Goal: Transaction & Acquisition: Purchase product/service

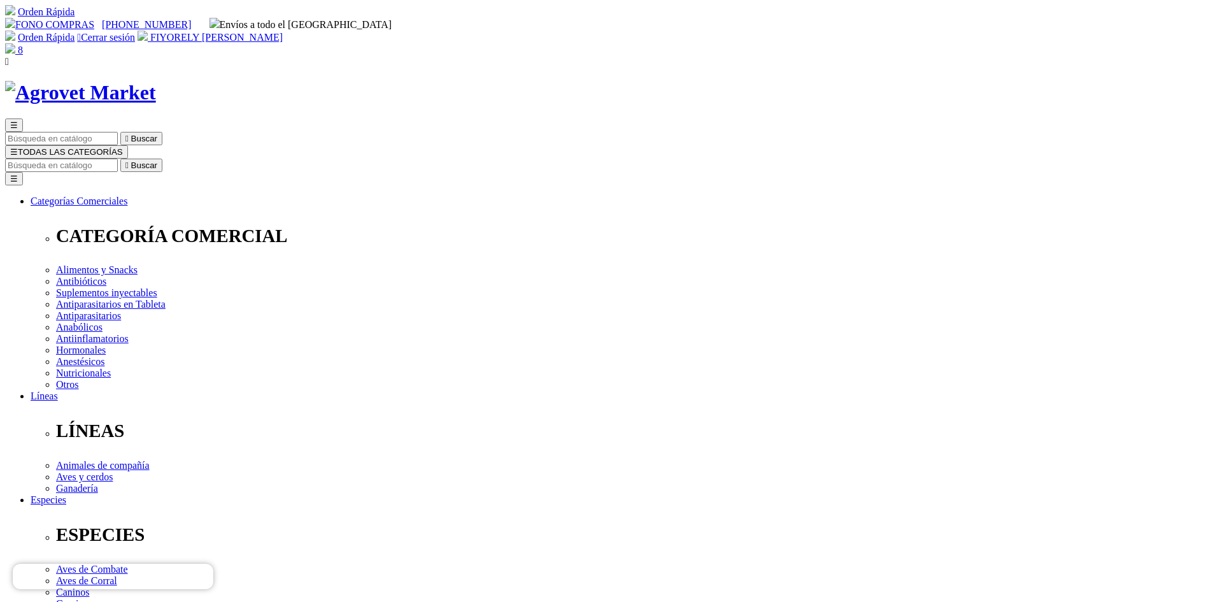
select select "220"
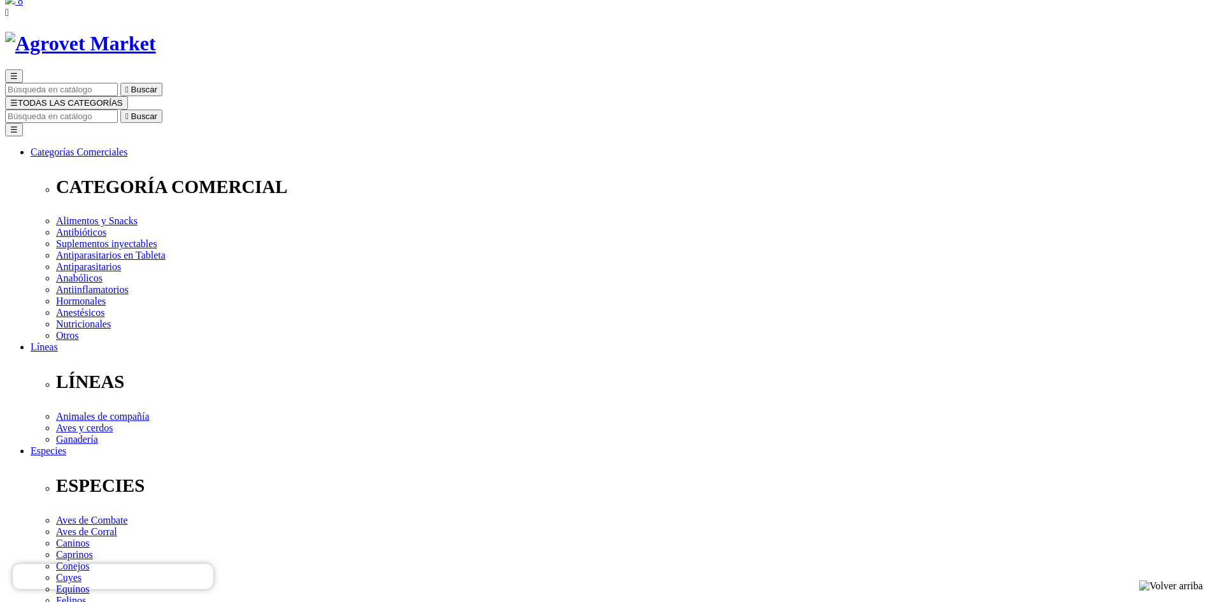
scroll to position [64, 0]
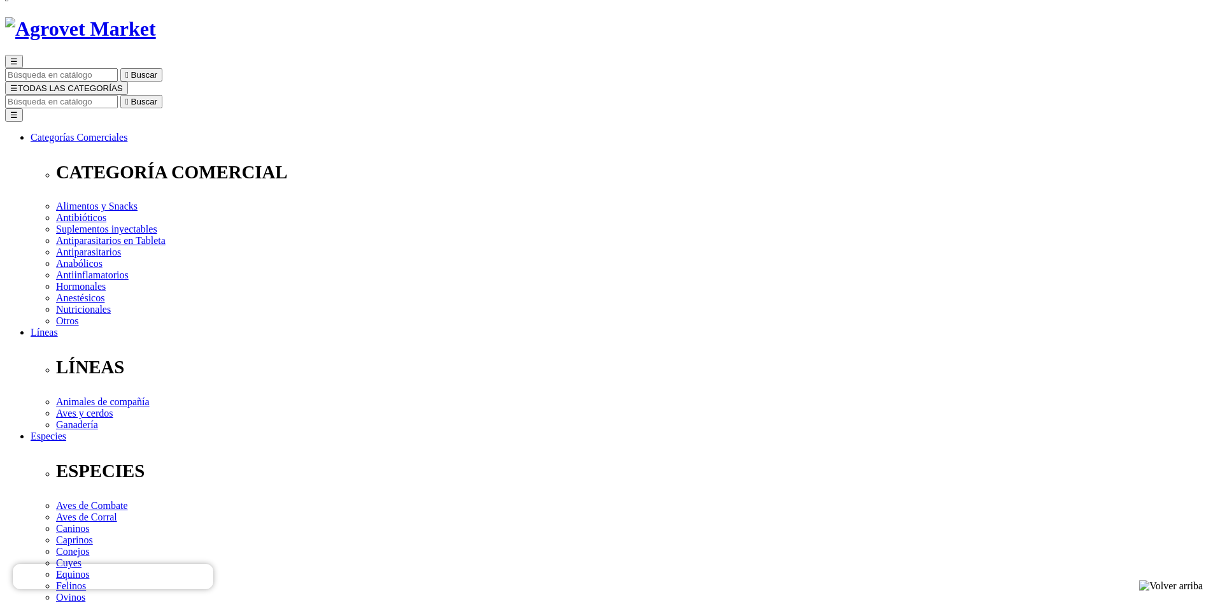
type input "2"
select select "220"
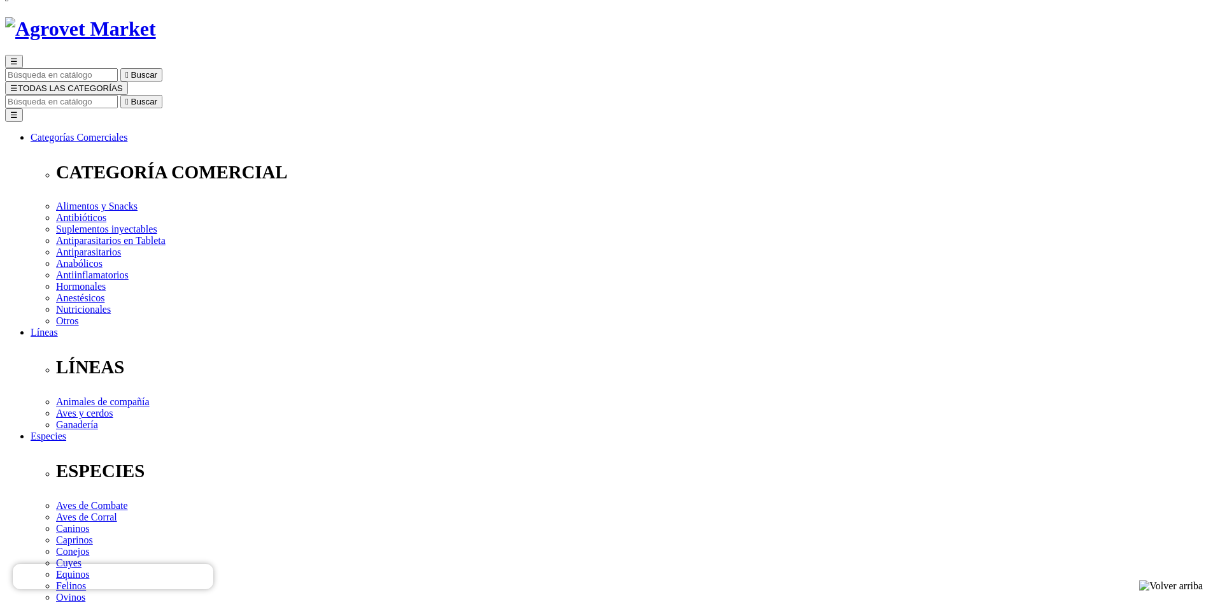
scroll to position [318, 0]
